Goal: Task Accomplishment & Management: Complete application form

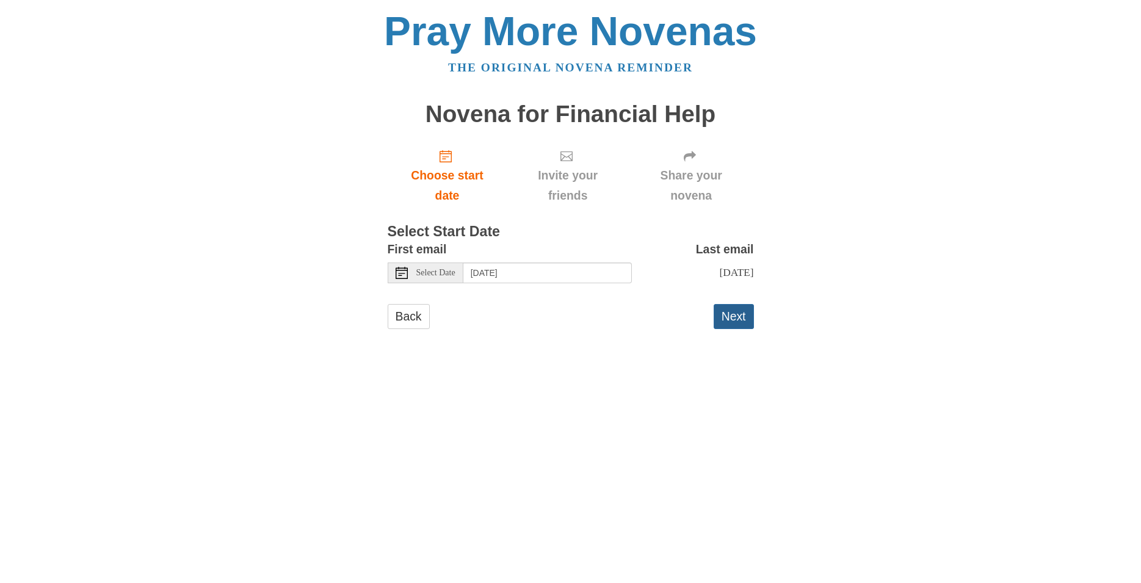
click at [736, 324] on button "Next" at bounding box center [734, 316] width 40 height 25
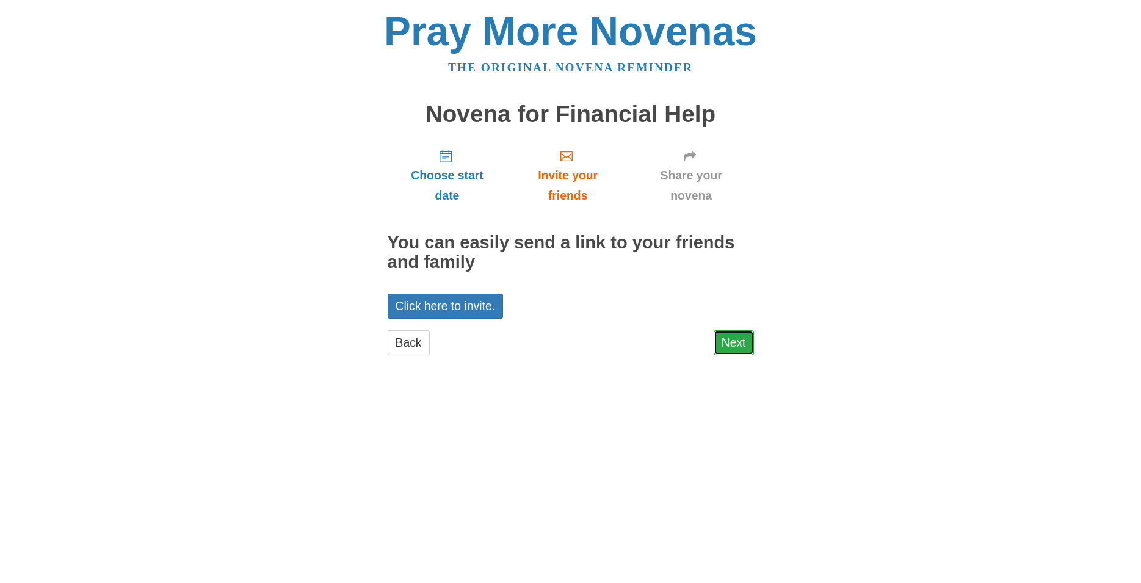
click at [746, 342] on link "Next" at bounding box center [734, 342] width 40 height 25
